Goal: Navigation & Orientation: Find specific page/section

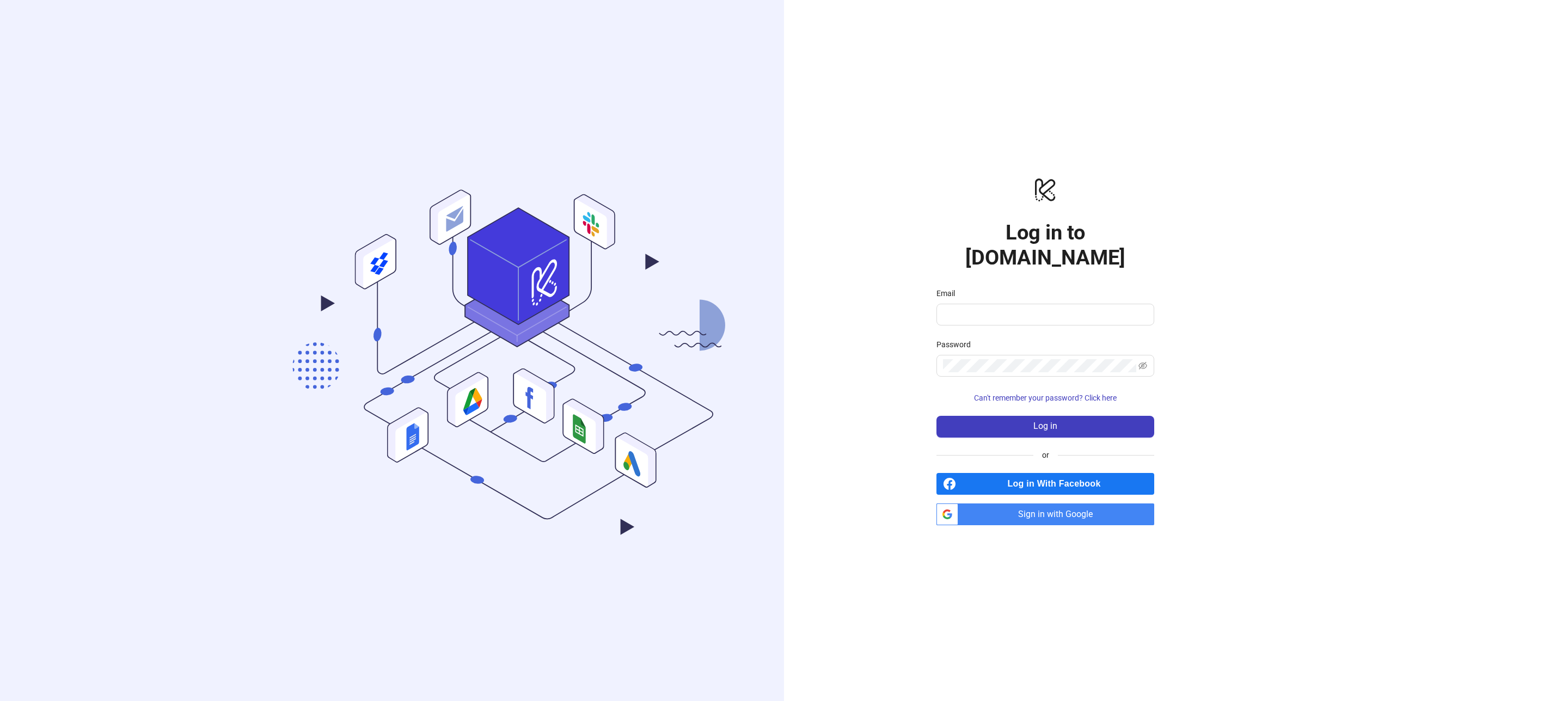
click at [1020, 504] on span "Sign in with Google" at bounding box center [1059, 514] width 192 height 22
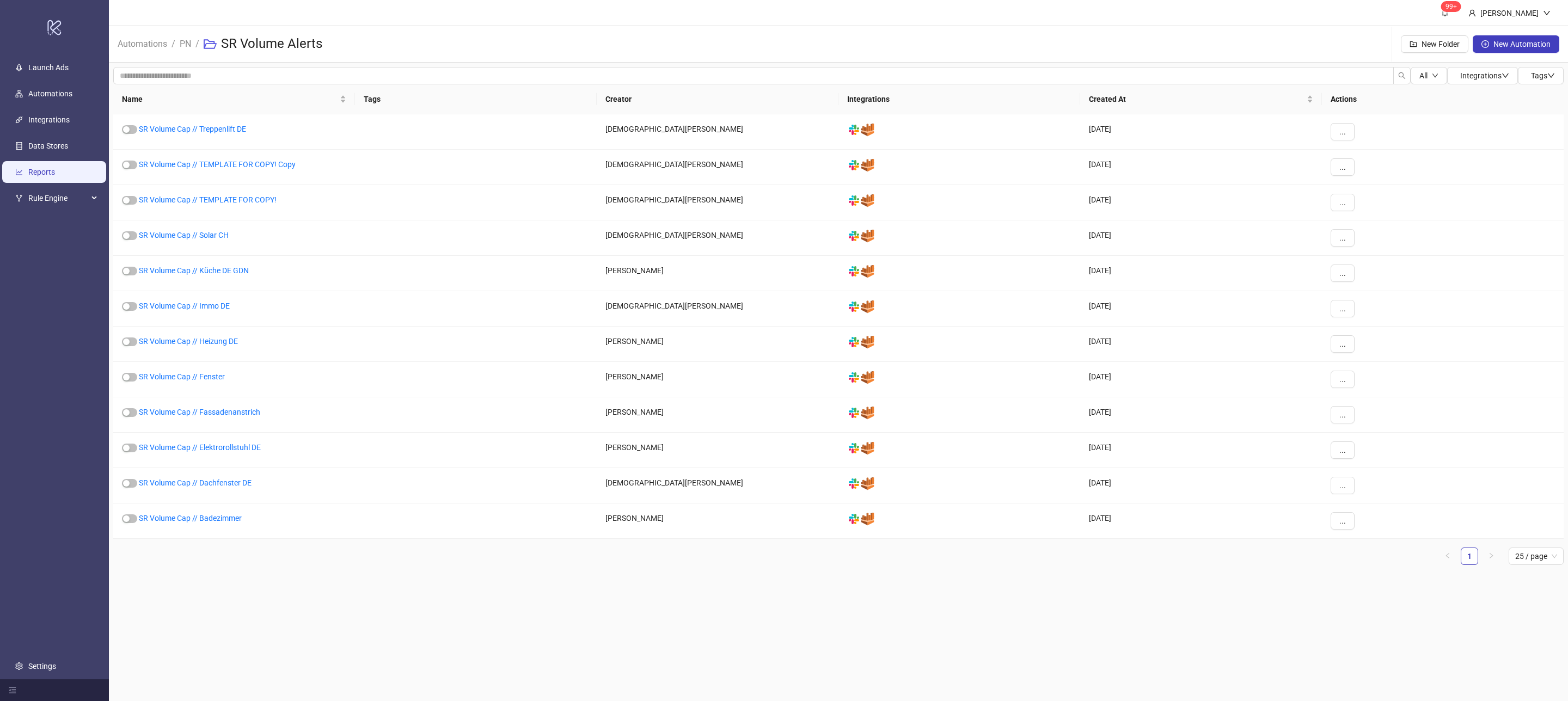
click at [44, 174] on link "Reports" at bounding box center [42, 172] width 27 height 9
